Goal: Find specific page/section: Locate a particular part of the current website

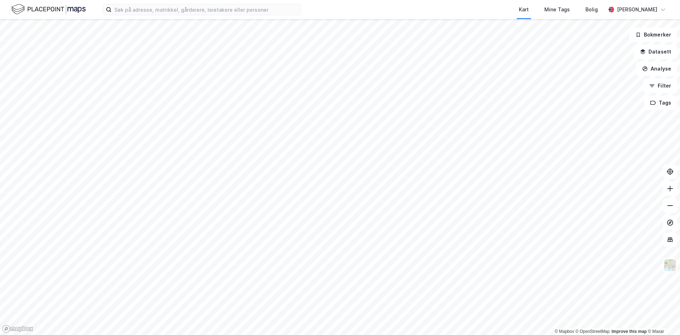
click at [132, 16] on div "Kart Mine Tags Bolig [PERSON_NAME]" at bounding box center [340, 9] width 680 height 19
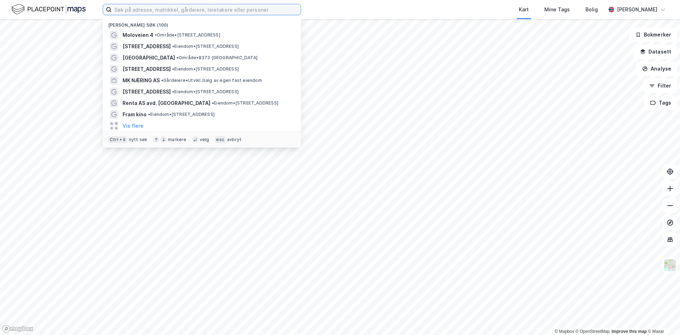
click at [133, 13] on input at bounding box center [206, 9] width 189 height 11
paste input "[STREET_ADDRESS]"
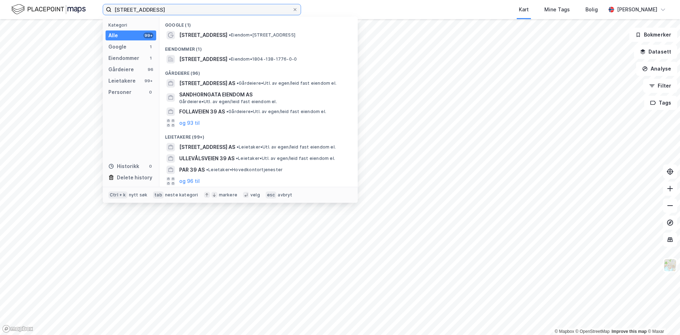
type input "[STREET_ADDRESS]"
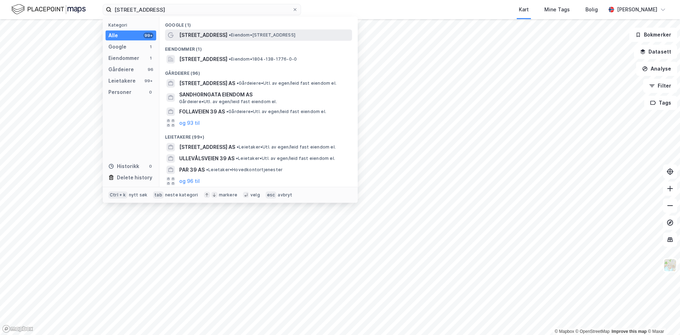
click at [230, 34] on span "• Eiendom • [STREET_ADDRESS]" at bounding box center [262, 35] width 67 height 6
